Goal: Information Seeking & Learning: Check status

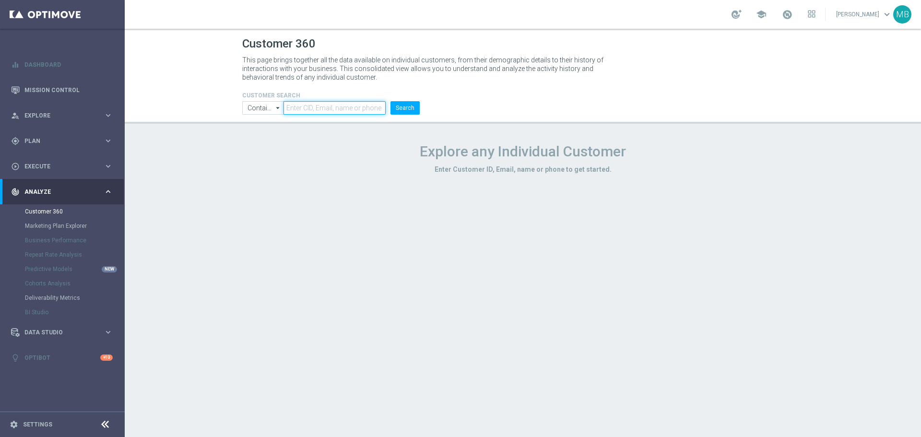
click at [345, 113] on input "text" at bounding box center [335, 107] width 102 height 13
paste input "2651846"
type input "2651846"
click at [413, 106] on button "Search" at bounding box center [405, 107] width 29 height 13
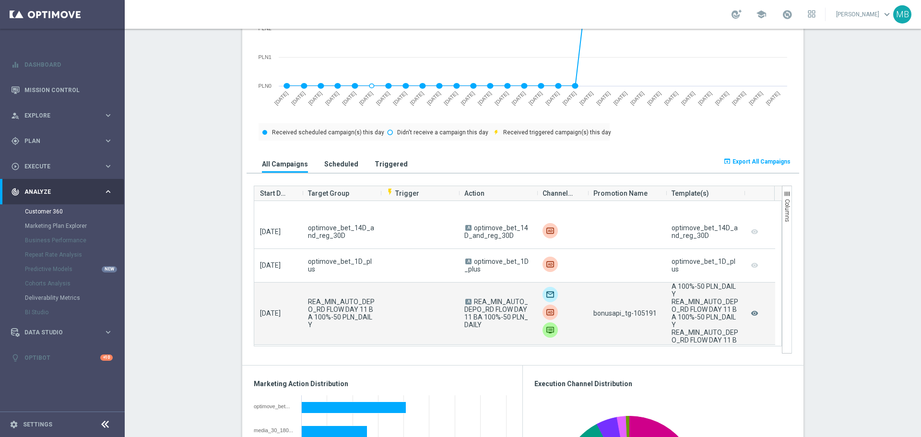
scroll to position [48, 0]
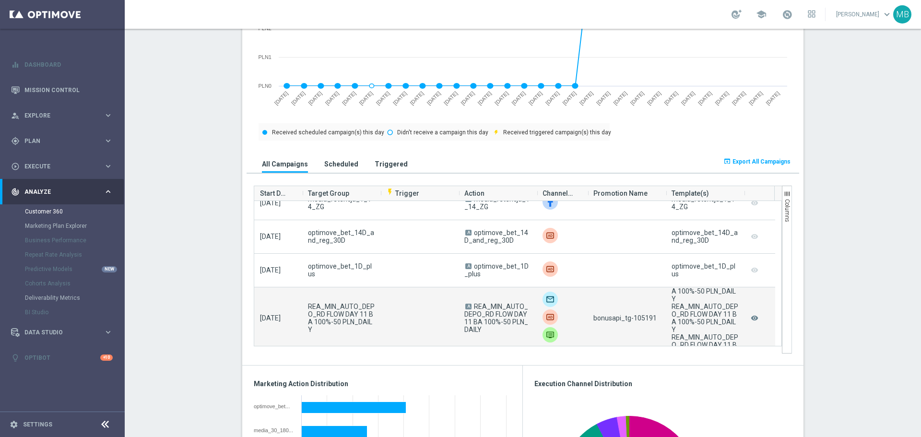
click at [645, 317] on span "bonusapi_tg-105191" at bounding box center [624, 318] width 63 height 8
copy span "105191"
